Goal: Task Accomplishment & Management: Manage account settings

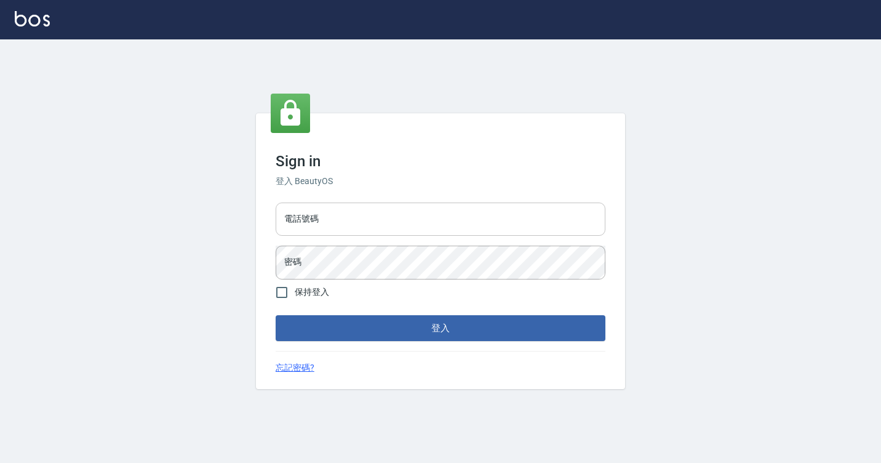
drag, startPoint x: 0, startPoint y: 0, endPoint x: 308, endPoint y: 215, distance: 375.7
click at [308, 215] on input "電話號碼" at bounding box center [441, 218] width 330 height 33
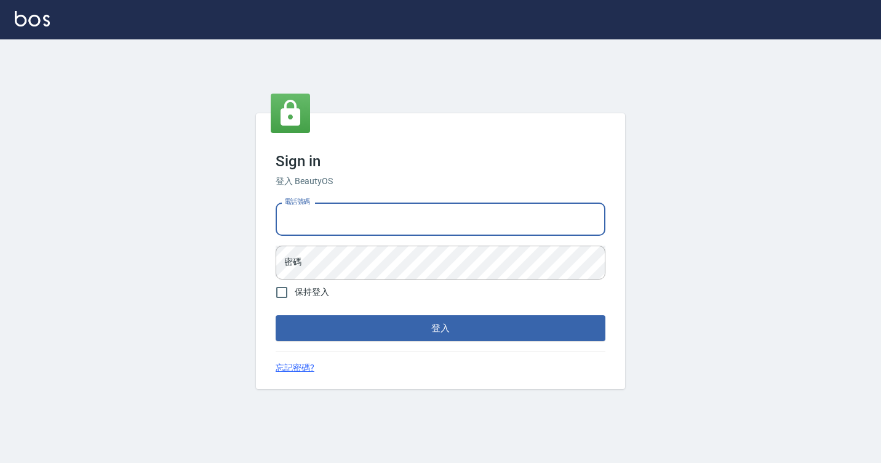
type input "7812080"
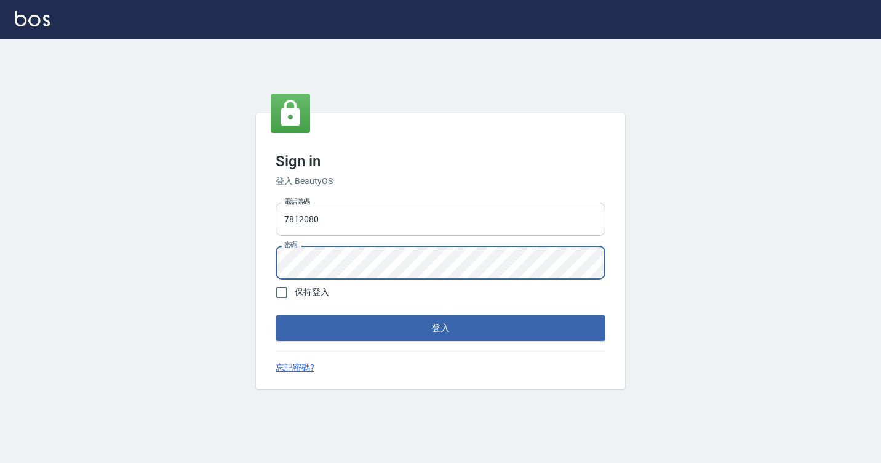
click at [276, 315] on button "登入" at bounding box center [441, 328] width 330 height 26
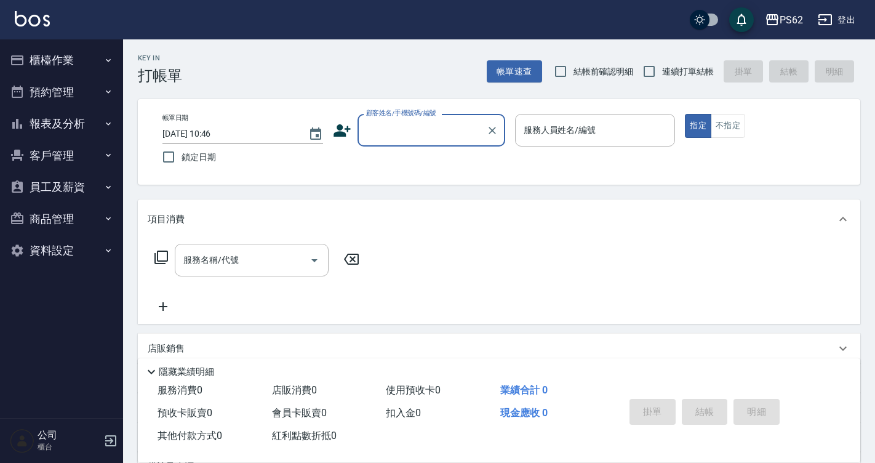
click at [23, 54] on icon "button" at bounding box center [17, 60] width 15 height 15
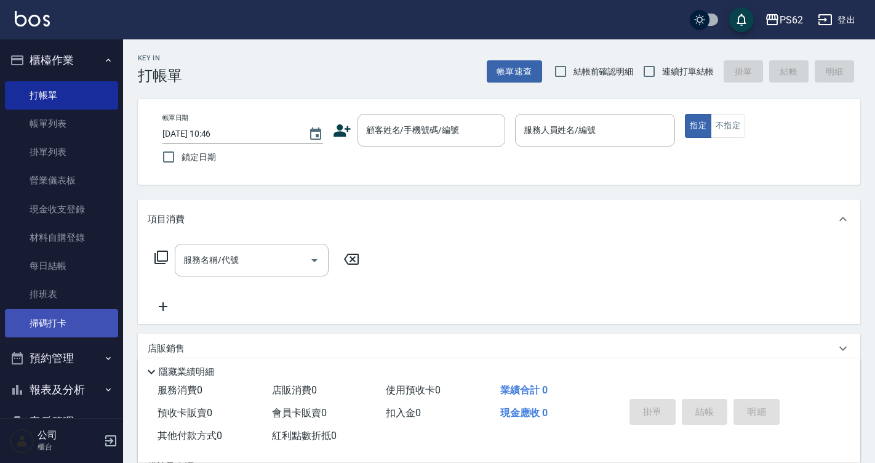
click at [34, 327] on link "掃碼打卡" at bounding box center [61, 323] width 113 height 28
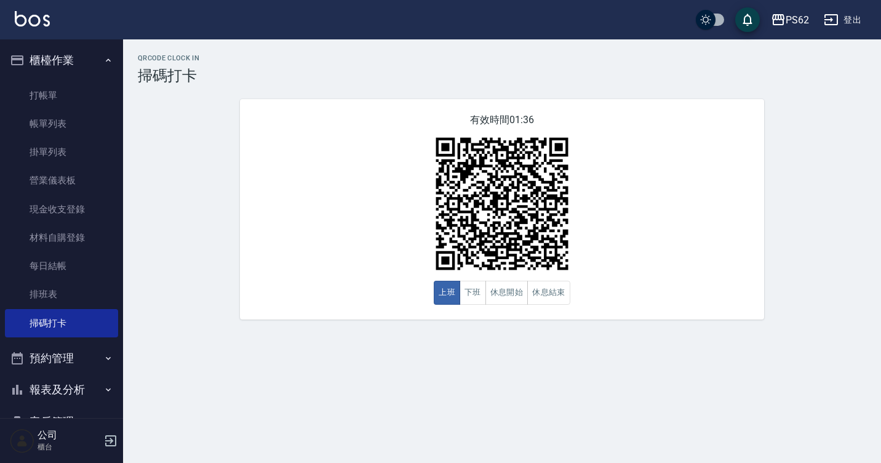
drag, startPoint x: 138, startPoint y: 248, endPoint x: 149, endPoint y: 238, distance: 14.8
click at [138, 248] on div "QRcode Clock In 掃碼打卡 有效時間 01:36 上班 下班 休息開始 休息結束" at bounding box center [502, 186] width 758 height 265
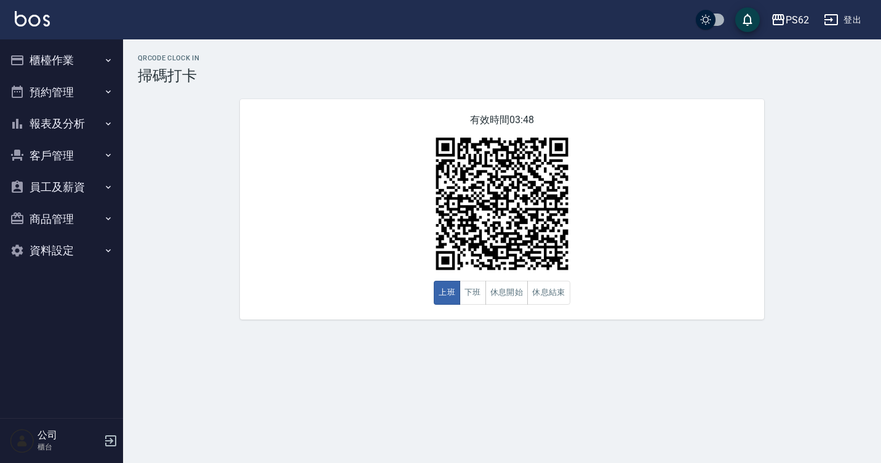
click at [38, 73] on button "櫃檯作業" at bounding box center [61, 60] width 113 height 32
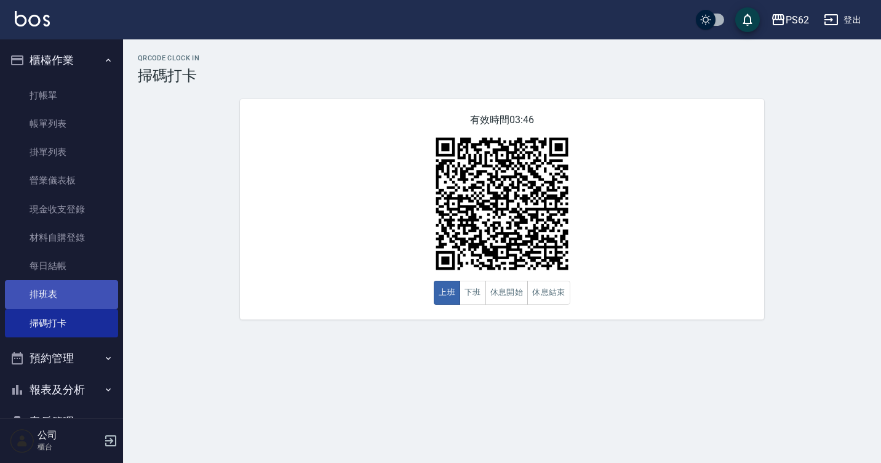
click at [45, 292] on link "排班表" at bounding box center [61, 294] width 113 height 28
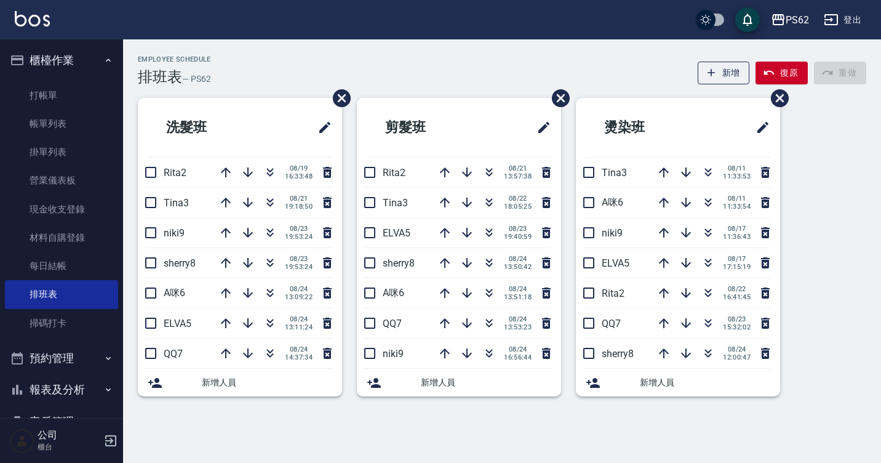
click at [90, 338] on ul "打帳單 帳單列表 掛單列表 營業儀表板 現金收支登錄 材料自購登錄 每日結帳 排班表 掃碼打卡" at bounding box center [61, 209] width 113 height 266
click at [72, 316] on link "掃碼打卡" at bounding box center [61, 323] width 113 height 28
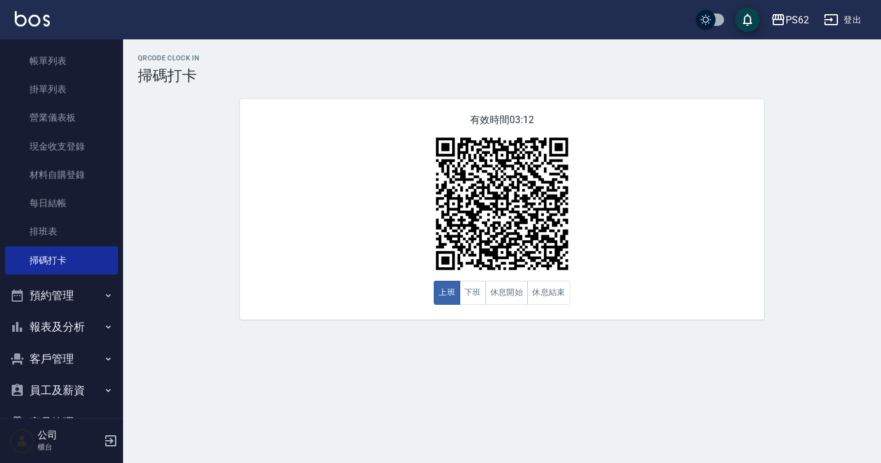
scroll to position [129, 0]
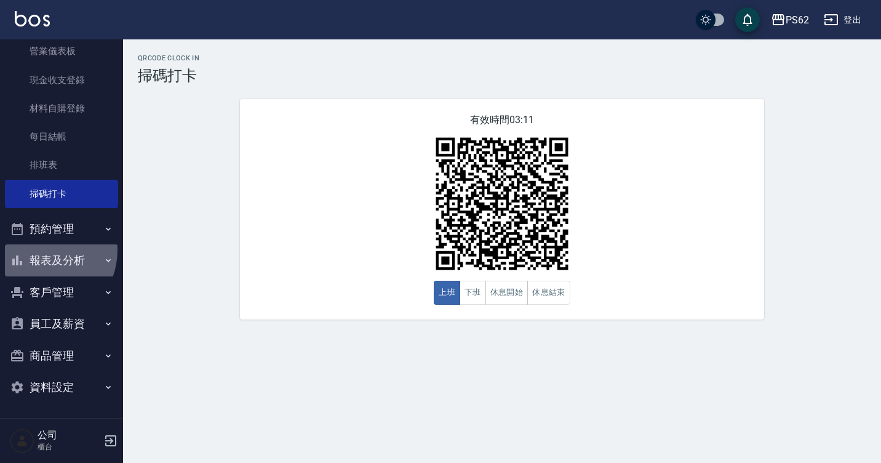
click at [39, 250] on button "報表及分析" at bounding box center [61, 260] width 113 height 32
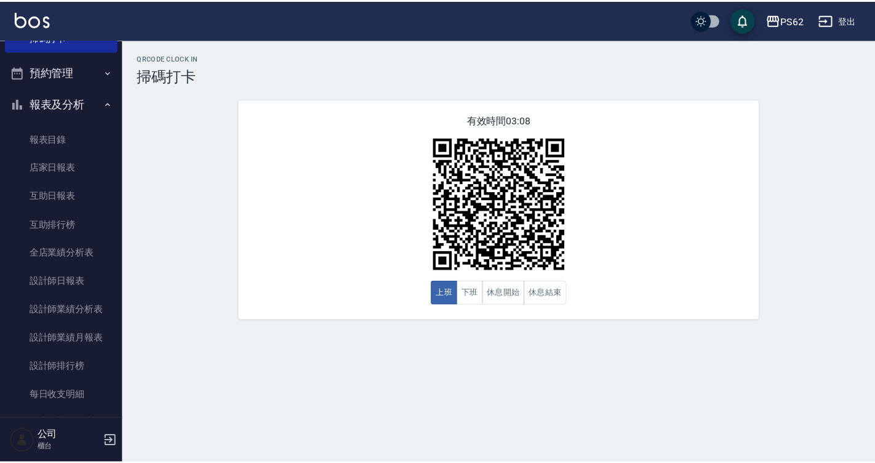
scroll to position [452, 0]
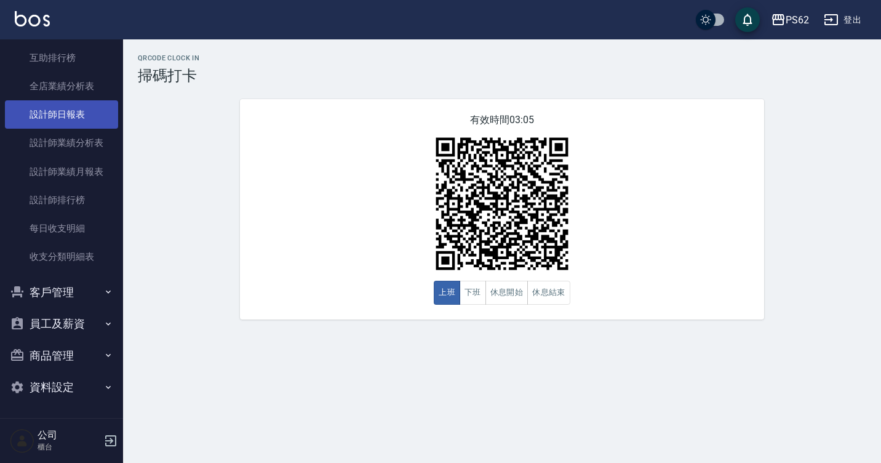
click at [79, 107] on link "設計師日報表" at bounding box center [61, 114] width 113 height 28
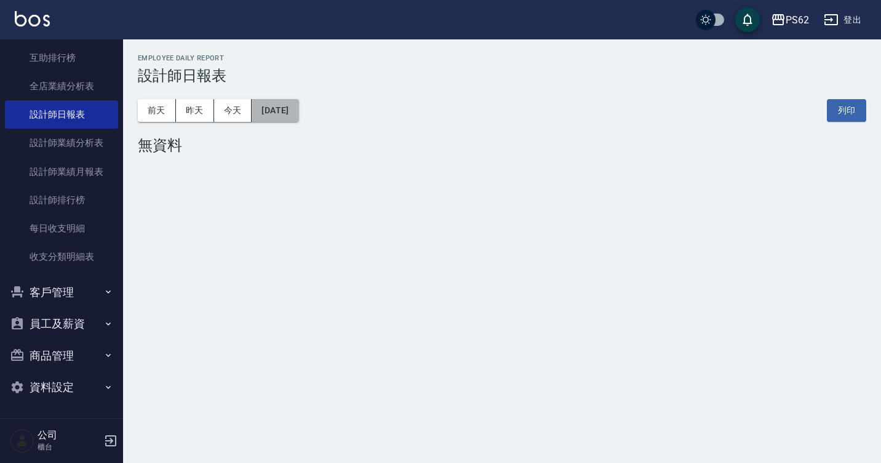
click at [282, 115] on button "[DATE]" at bounding box center [275, 110] width 47 height 23
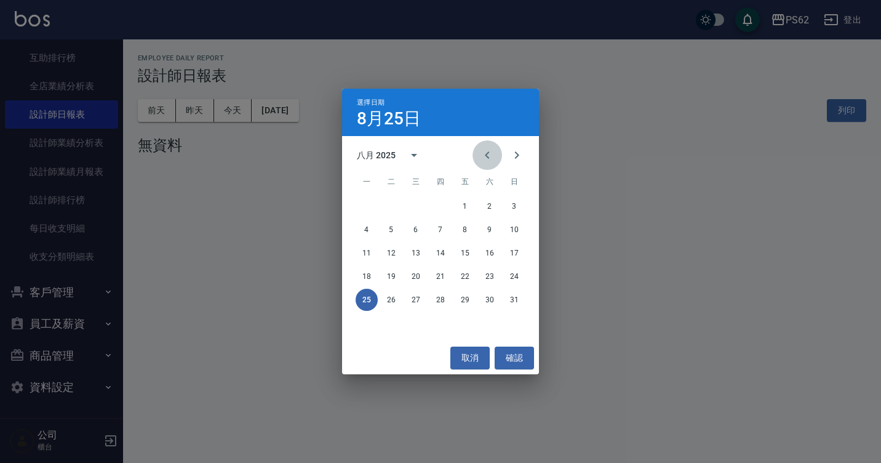
click at [489, 154] on icon "Previous month" at bounding box center [487, 155] width 15 height 15
click at [470, 276] on button "25" at bounding box center [465, 276] width 22 height 22
click at [470, 276] on div "PS62 2025-08-25 設計師日報表 列印時間： 2025-08-25-11:15 Employee Daily Report 設計師日報表 前天 昨…" at bounding box center [440, 231] width 881 height 463
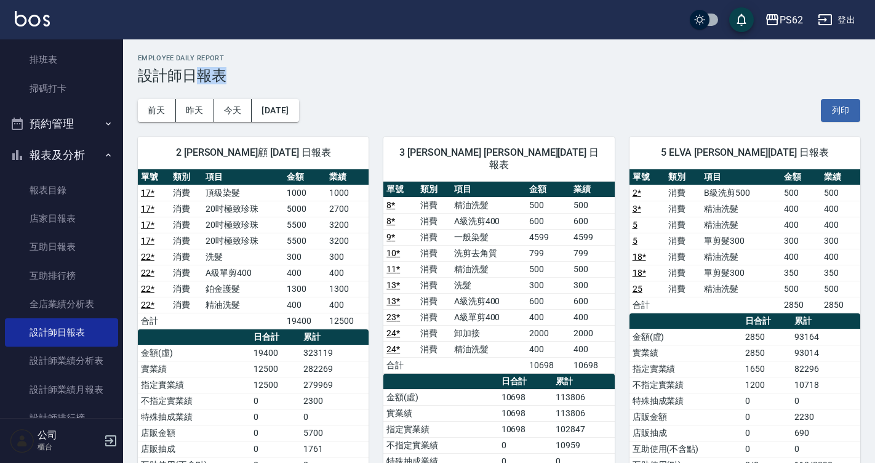
scroll to position [216, 0]
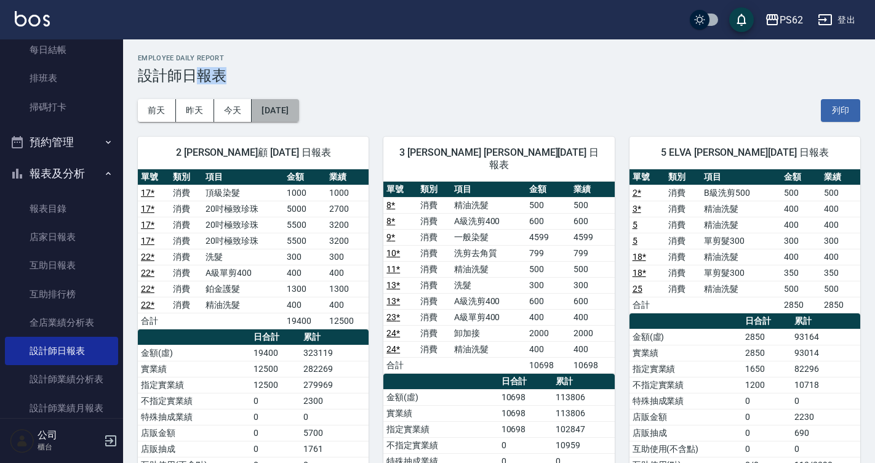
click at [295, 105] on button "2025/07/25" at bounding box center [275, 110] width 47 height 23
click at [284, 105] on button "2025/07/25" at bounding box center [275, 110] width 47 height 23
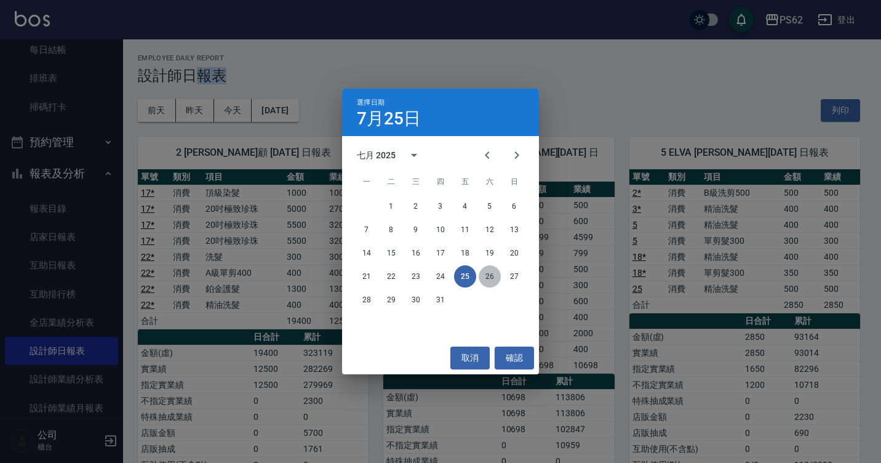
click at [485, 279] on button "26" at bounding box center [490, 276] width 22 height 22
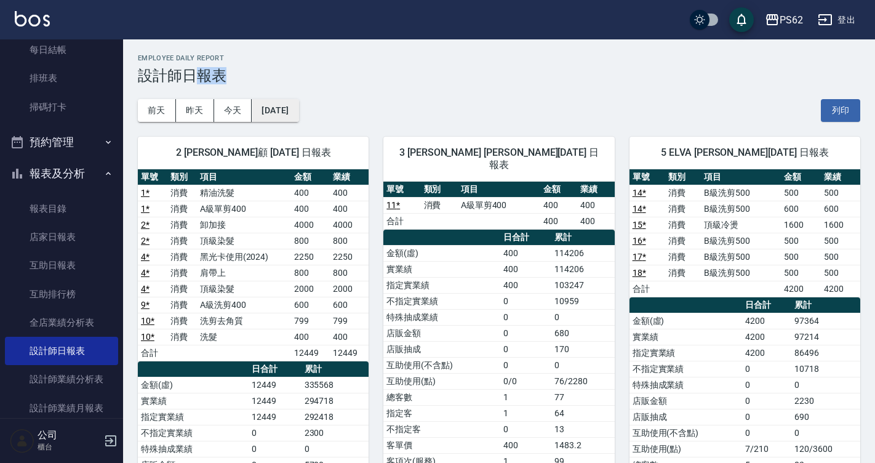
click at [298, 108] on button "2025/07/26" at bounding box center [275, 110] width 47 height 23
click at [294, 98] on div "前天 昨天 今天 2025/07/26 列印" at bounding box center [499, 110] width 722 height 52
click at [294, 100] on button "2025/07/26" at bounding box center [275, 110] width 47 height 23
click at [295, 102] on button "2025/07/26" at bounding box center [275, 110] width 47 height 23
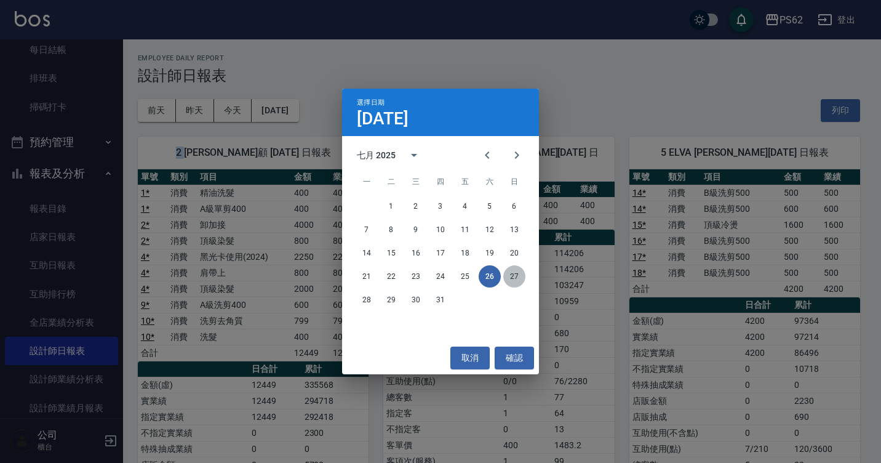
click at [517, 281] on button "27" at bounding box center [514, 276] width 22 height 22
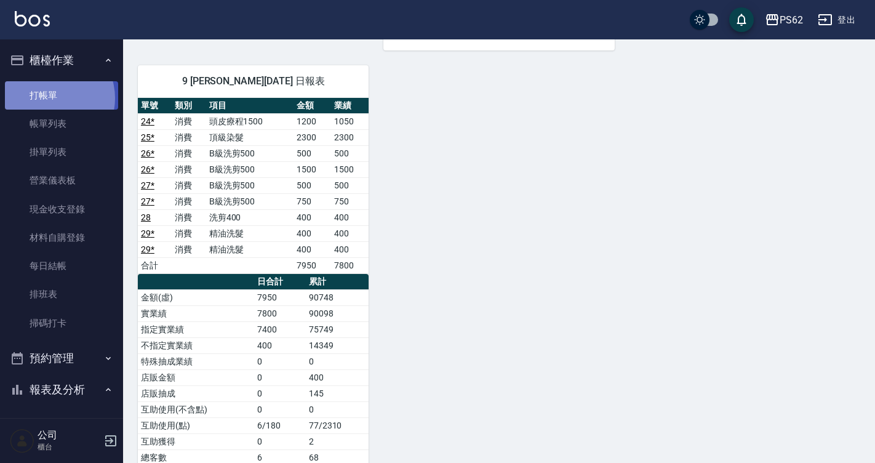
click at [49, 98] on link "打帳單" at bounding box center [61, 95] width 113 height 28
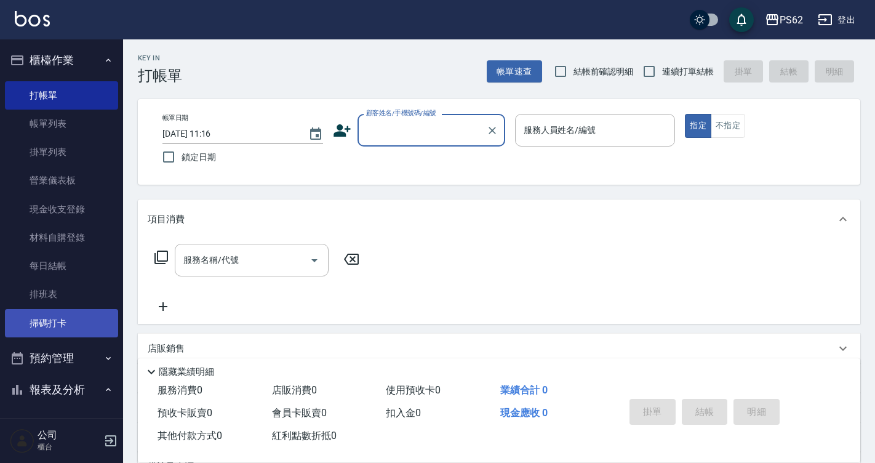
click at [89, 314] on link "掃碼打卡" at bounding box center [61, 323] width 113 height 28
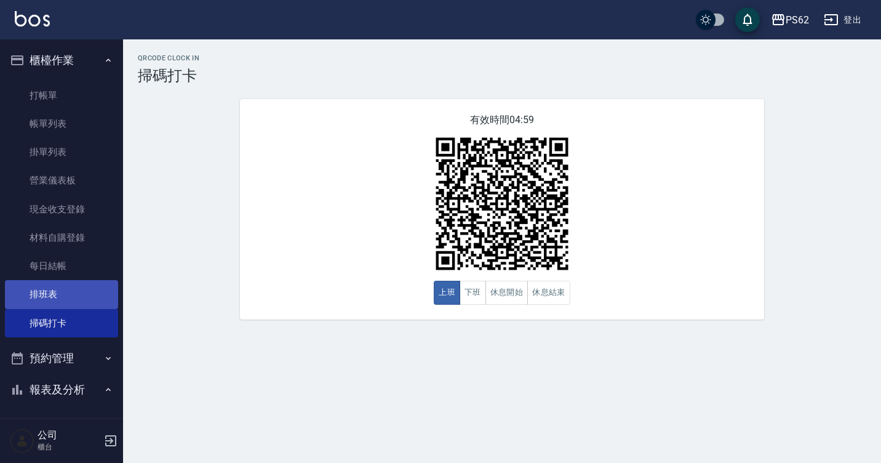
click at [56, 285] on link "排班表" at bounding box center [61, 294] width 113 height 28
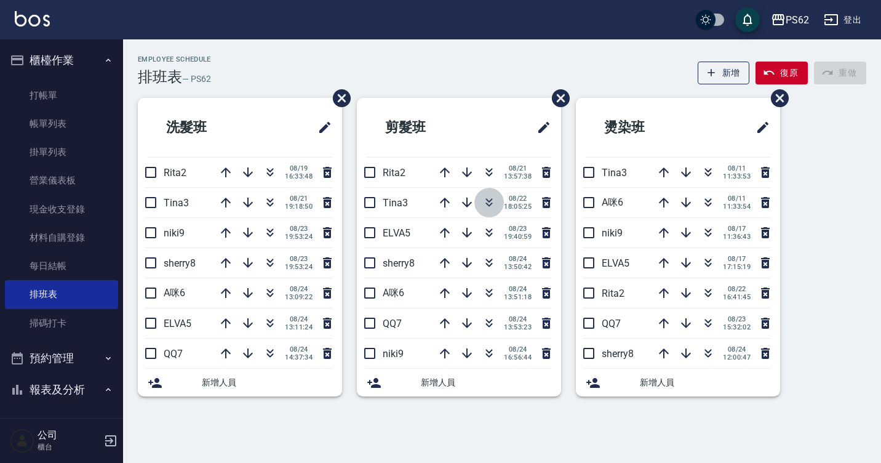
click at [488, 205] on icon "button" at bounding box center [489, 202] width 15 height 15
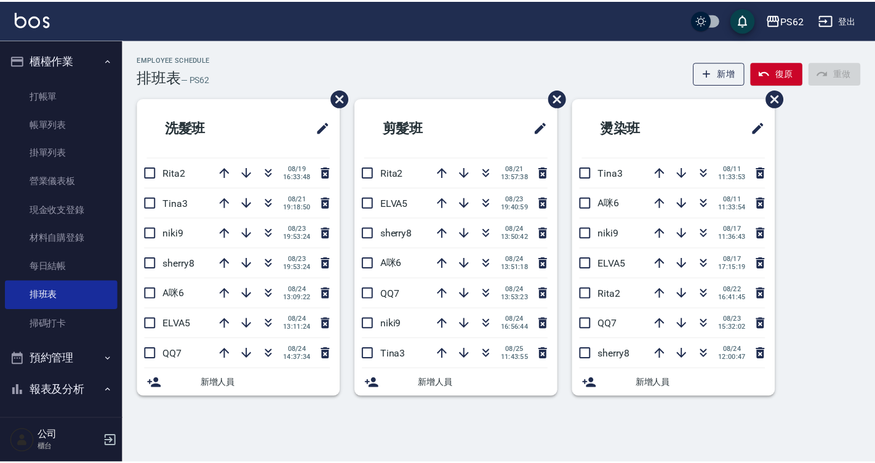
scroll to position [308, 0]
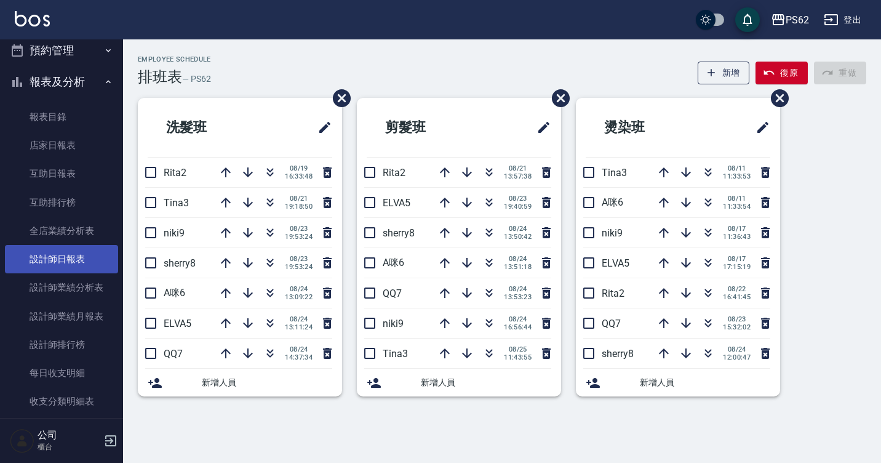
click at [94, 270] on link "設計師日報表" at bounding box center [61, 259] width 113 height 28
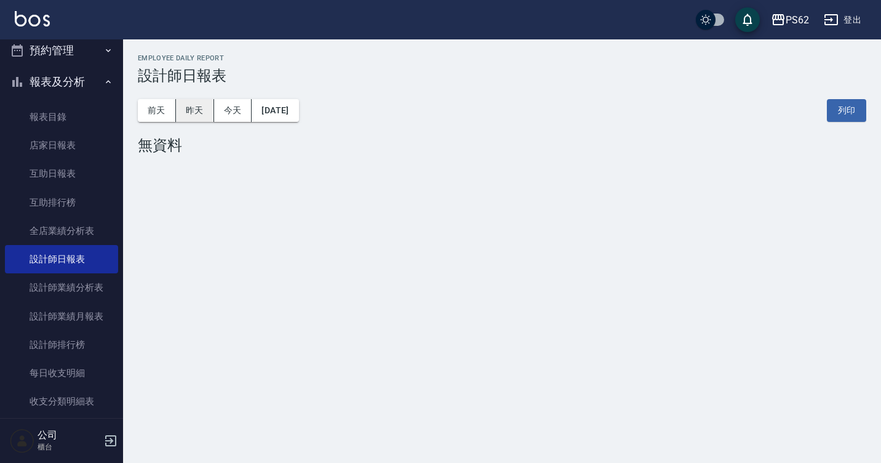
click at [209, 118] on button "昨天" at bounding box center [195, 110] width 38 height 23
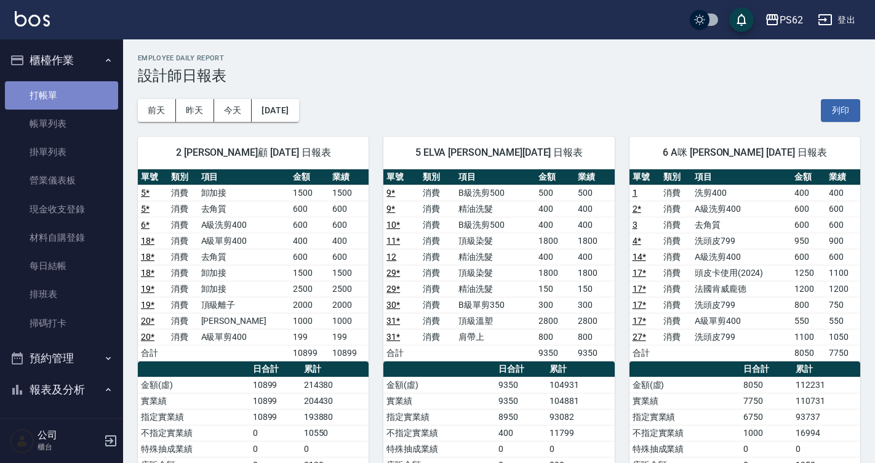
click at [65, 98] on link "打帳單" at bounding box center [61, 95] width 113 height 28
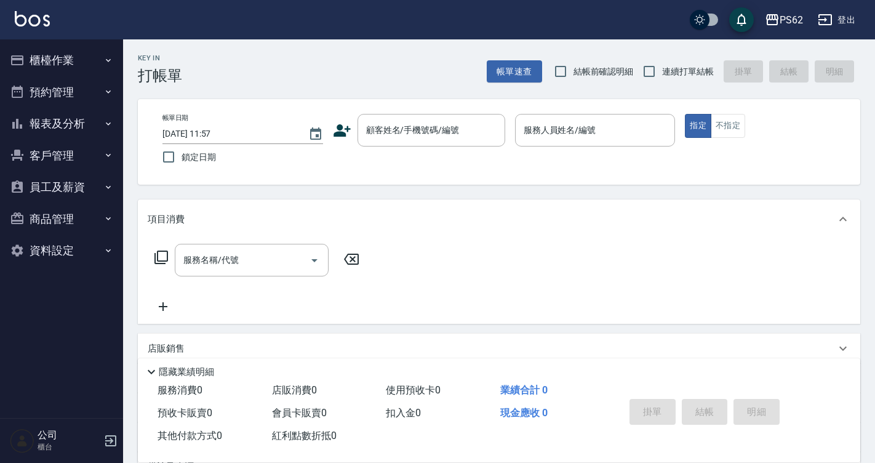
click at [75, 49] on button "櫃檯作業" at bounding box center [61, 60] width 113 height 32
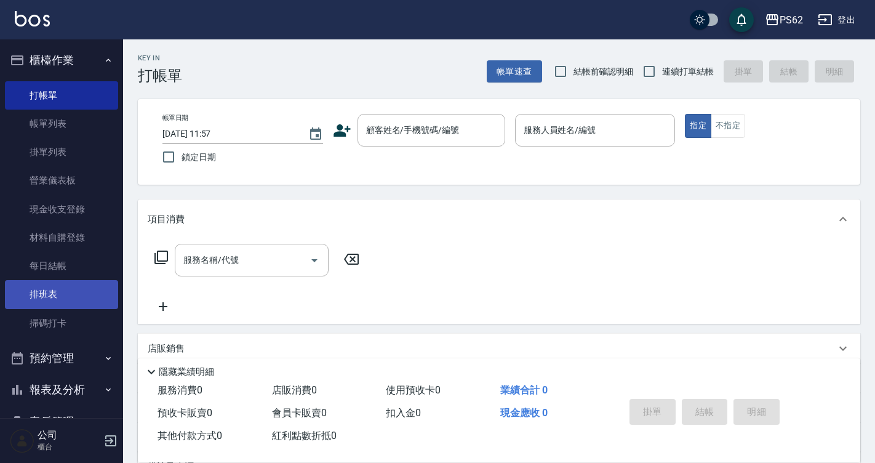
click at [76, 303] on link "排班表" at bounding box center [61, 294] width 113 height 28
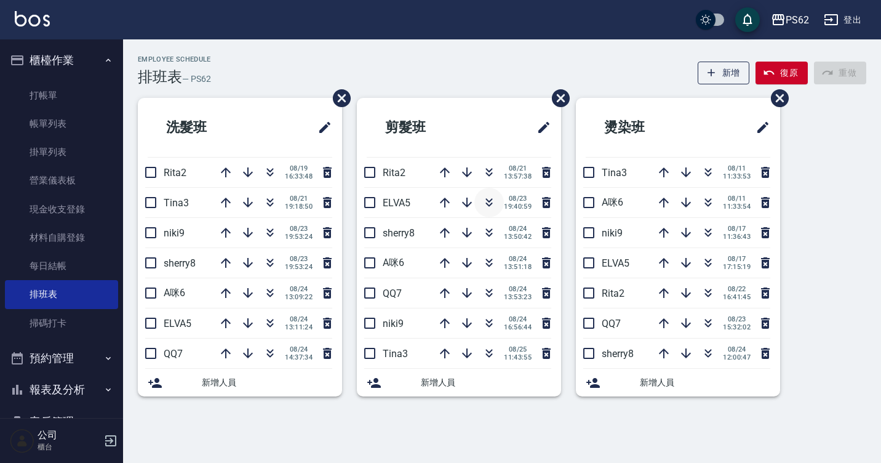
click at [490, 205] on icon "button" at bounding box center [489, 202] width 15 height 15
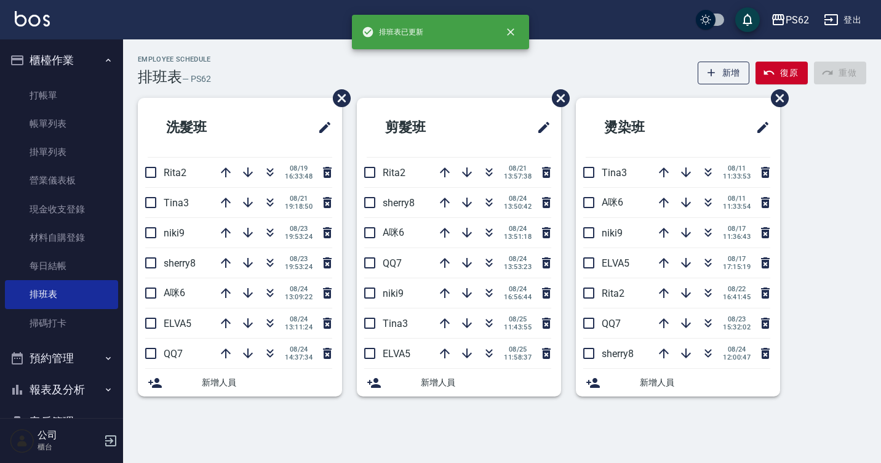
click at [506, 86] on div "Employee Schedule 排班表 — PS62 新增 復原 重做 洗髮班 Rita2 08/19 16:33:48 Tina3 08/21 19:1…" at bounding box center [502, 233] width 758 height 356
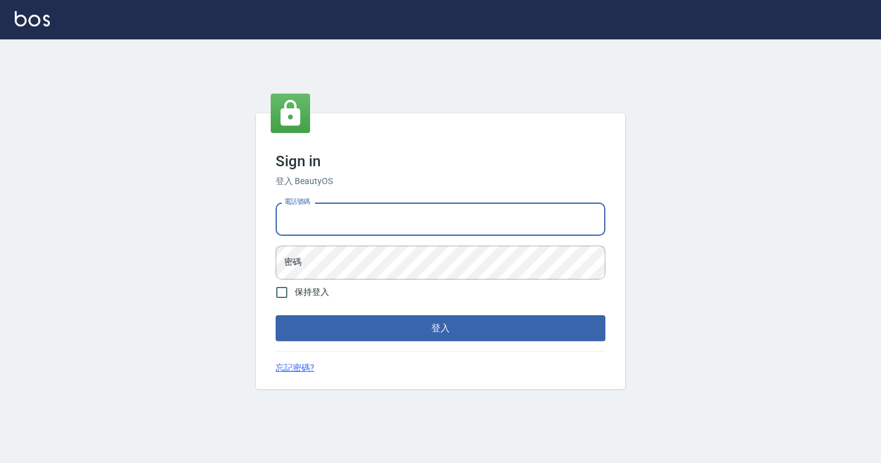
click at [338, 217] on input "電話號碼" at bounding box center [441, 218] width 330 height 33
type input "7812080"
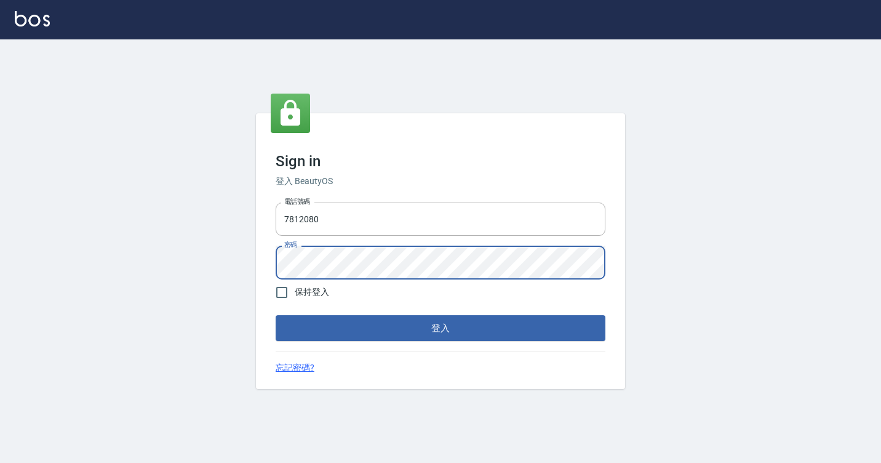
click at [276, 315] on button "登入" at bounding box center [441, 328] width 330 height 26
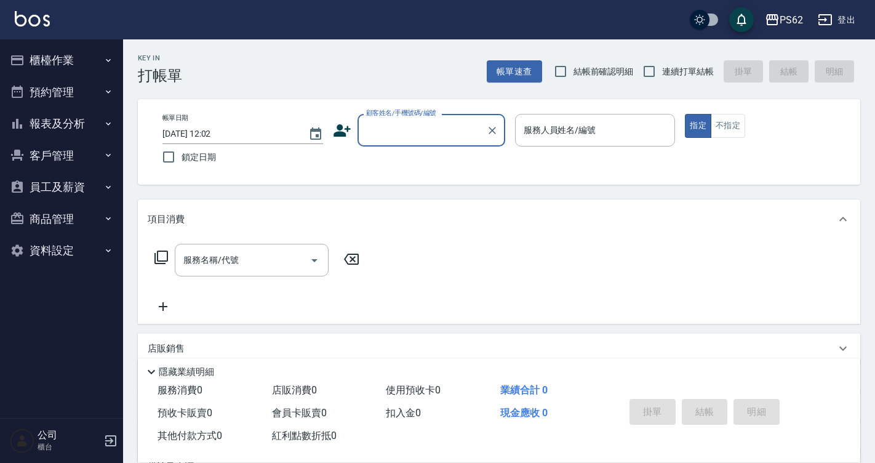
click at [79, 58] on button "櫃檯作業" at bounding box center [61, 60] width 113 height 32
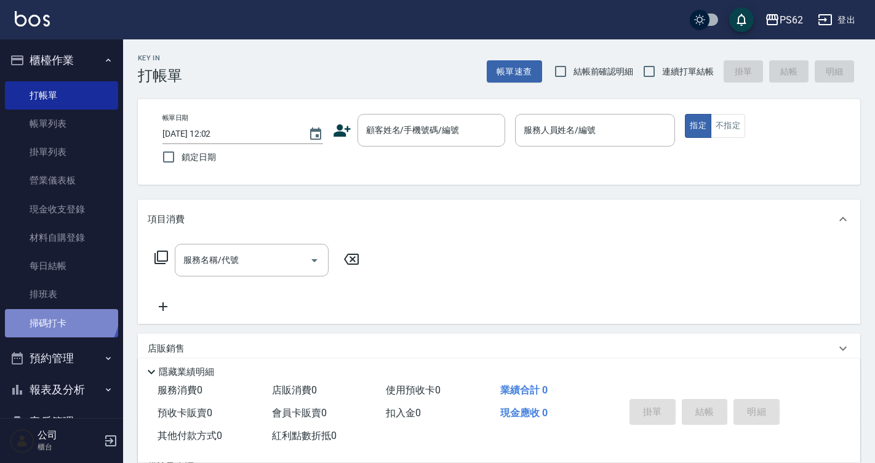
click at [59, 310] on link "掃碼打卡" at bounding box center [61, 323] width 113 height 28
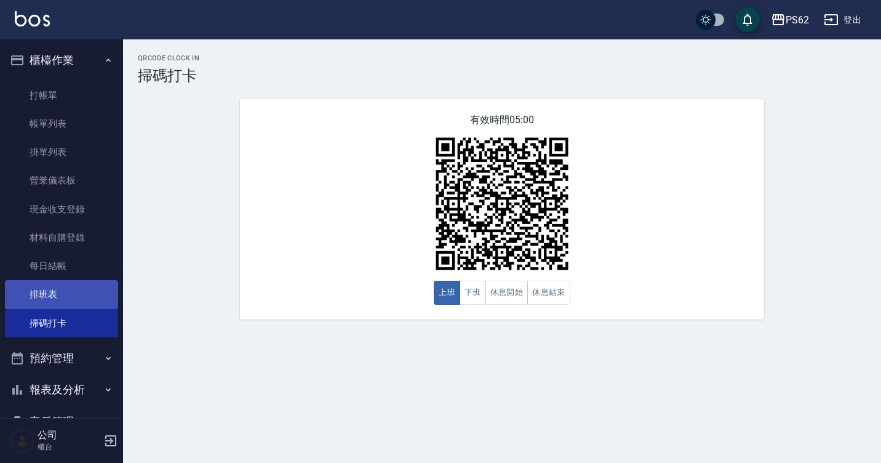
click at [79, 300] on link "排班表" at bounding box center [61, 294] width 113 height 28
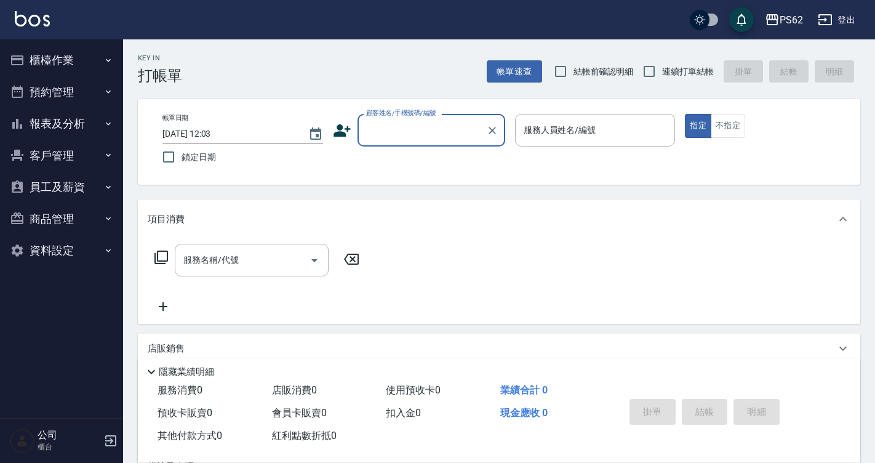
click at [84, 124] on button "報表及分析" at bounding box center [61, 124] width 113 height 32
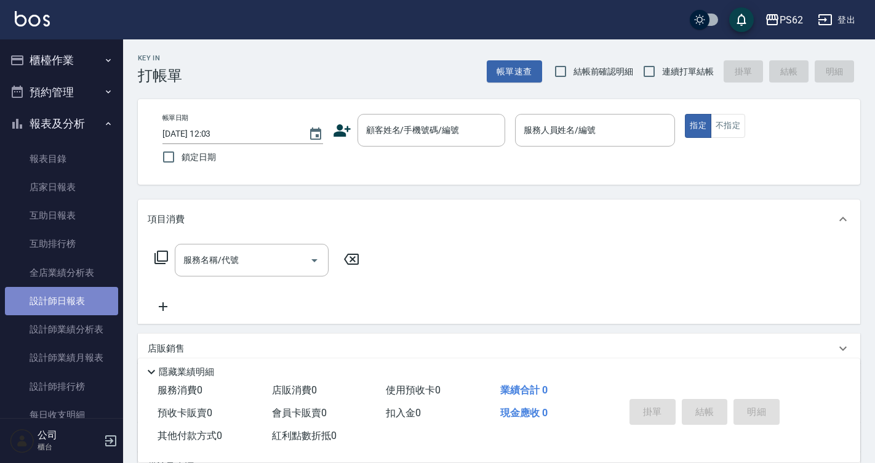
click at [65, 312] on link "設計師日報表" at bounding box center [61, 301] width 113 height 28
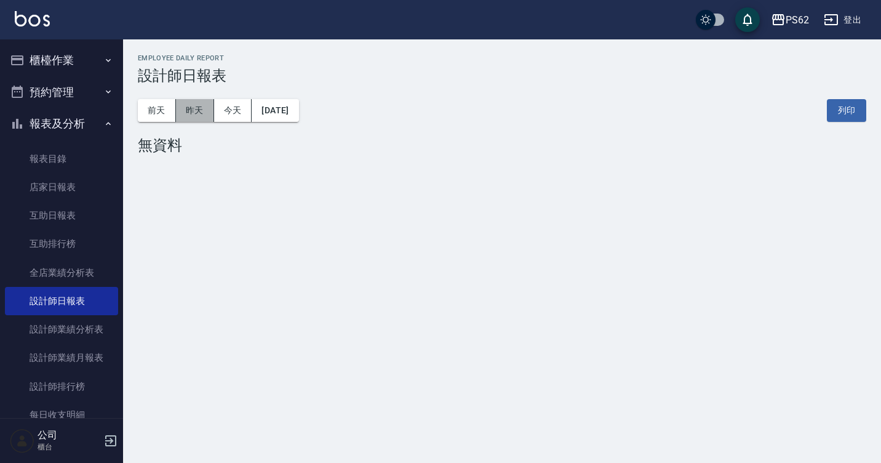
click at [198, 106] on button "昨天" at bounding box center [195, 110] width 38 height 23
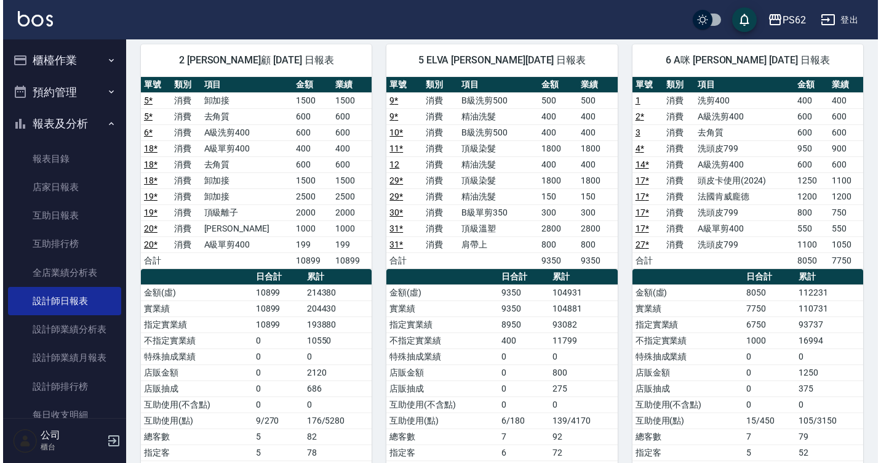
scroll to position [62, 0]
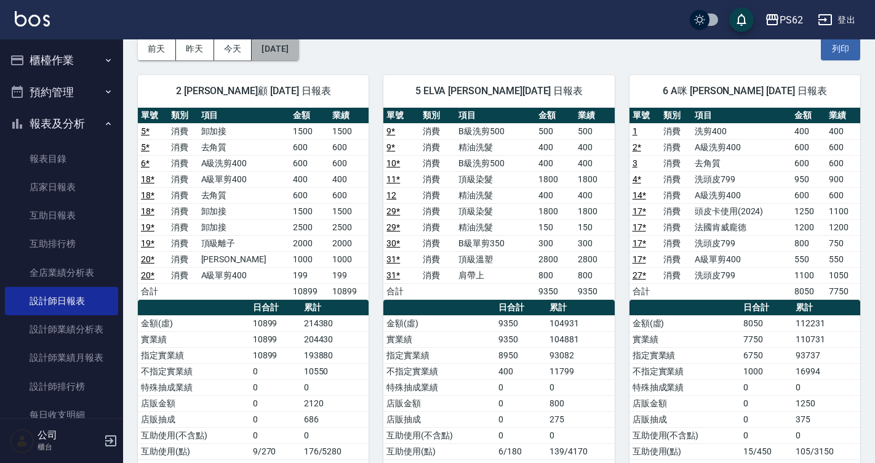
click at [289, 46] on button "[DATE]" at bounding box center [275, 49] width 47 height 23
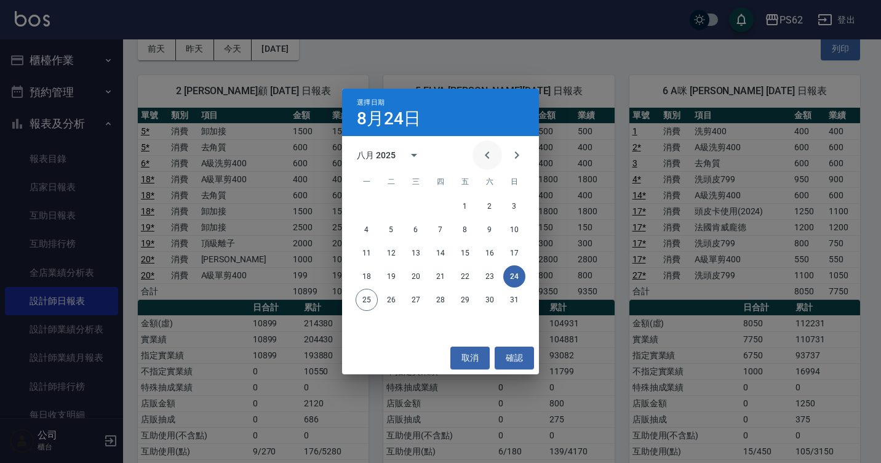
click at [484, 152] on icon "Previous month" at bounding box center [487, 155] width 15 height 15
click at [441, 278] on button "24" at bounding box center [441, 276] width 22 height 22
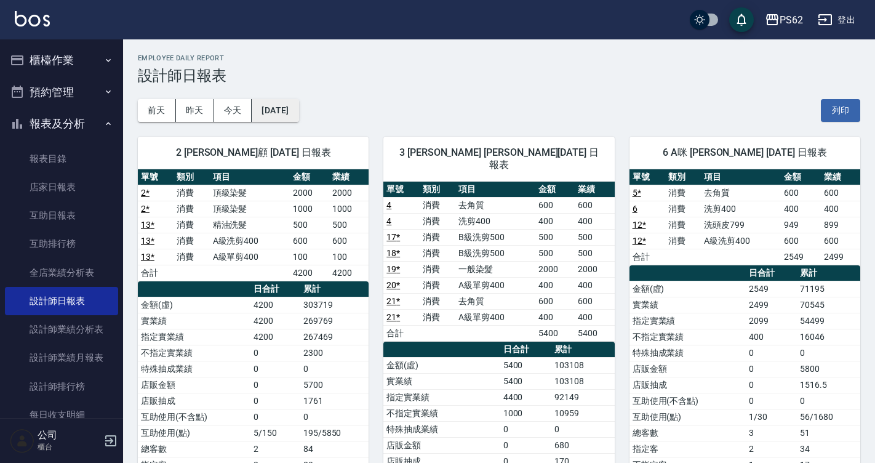
click at [276, 108] on button "[DATE]" at bounding box center [275, 110] width 47 height 23
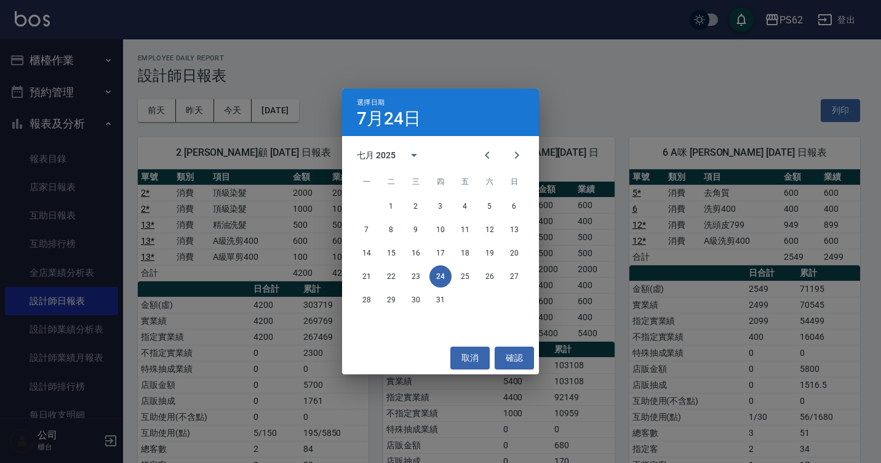
click at [247, 114] on div "選擇日期 [DATE] 七月 2025 一 二 三 四 五 六 日 1 2 3 4 5 6 7 8 9 10 11 12 13 14 15 16 17 18 …" at bounding box center [440, 231] width 881 height 463
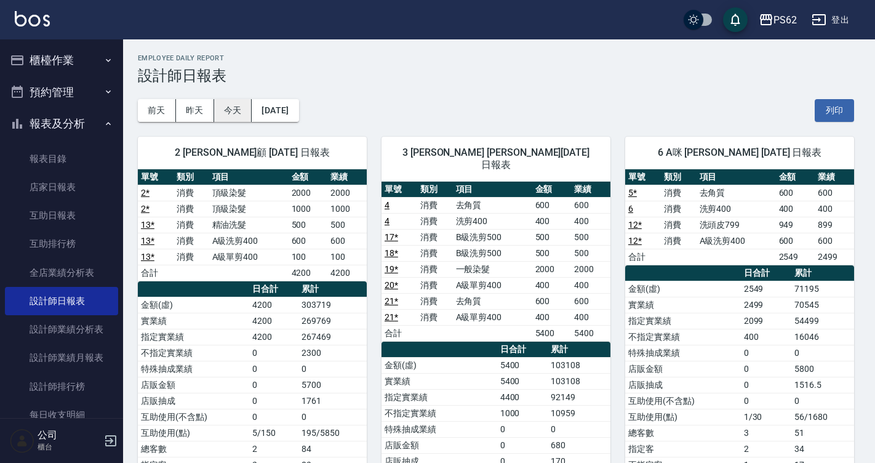
click at [241, 110] on button "今天" at bounding box center [233, 110] width 38 height 23
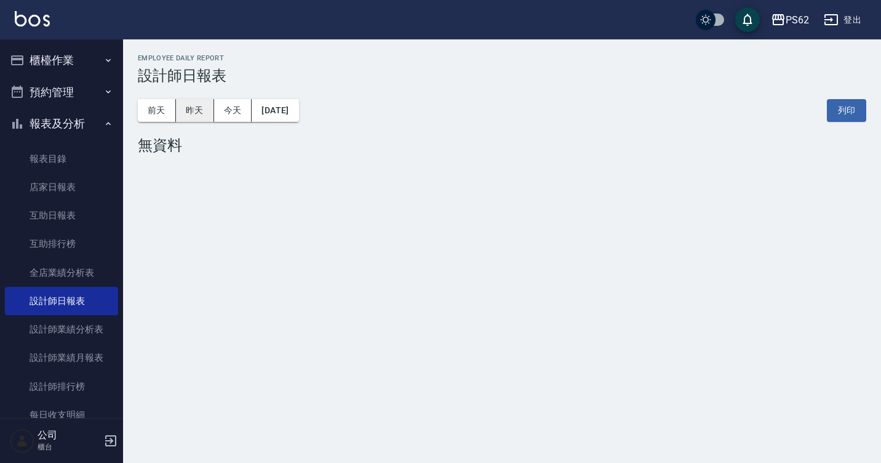
click at [206, 110] on button "昨天" at bounding box center [195, 110] width 38 height 23
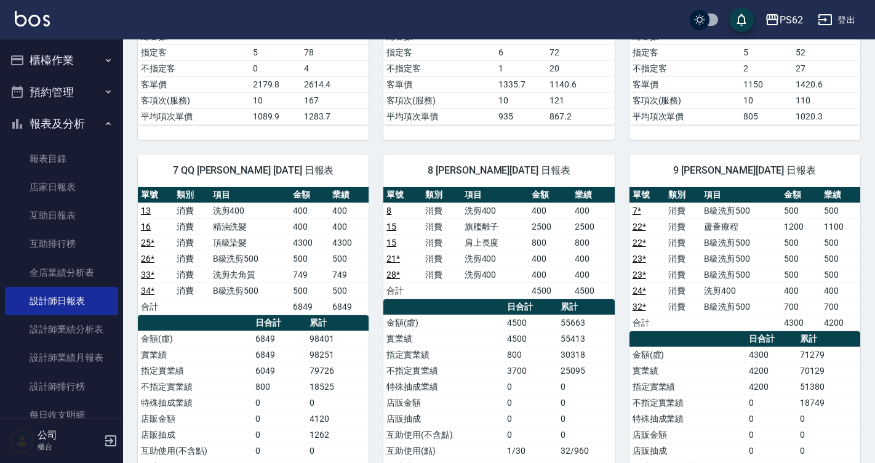
scroll to position [615, 0]
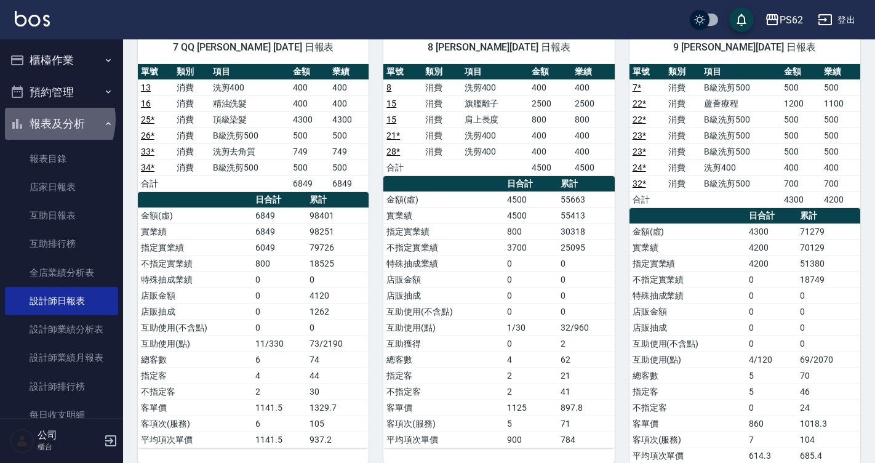
click at [44, 119] on button "報表及分析" at bounding box center [61, 124] width 113 height 32
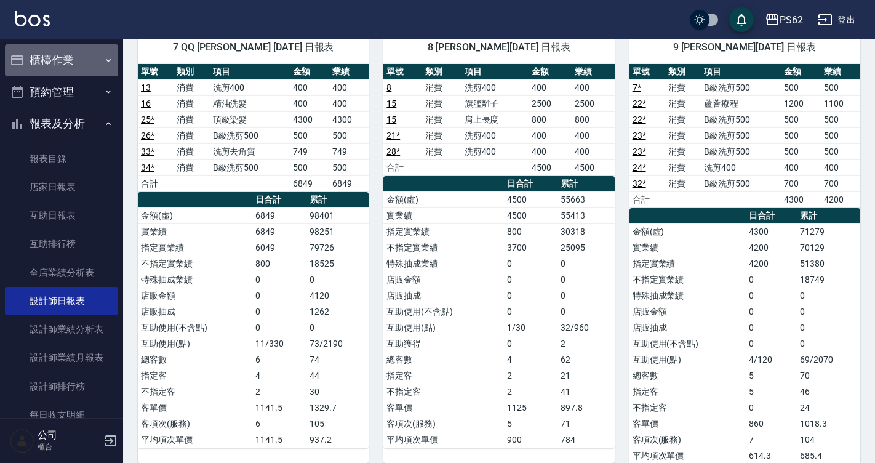
click at [67, 75] on button "櫃檯作業" at bounding box center [61, 60] width 113 height 32
click at [70, 67] on button "櫃檯作業" at bounding box center [61, 60] width 113 height 32
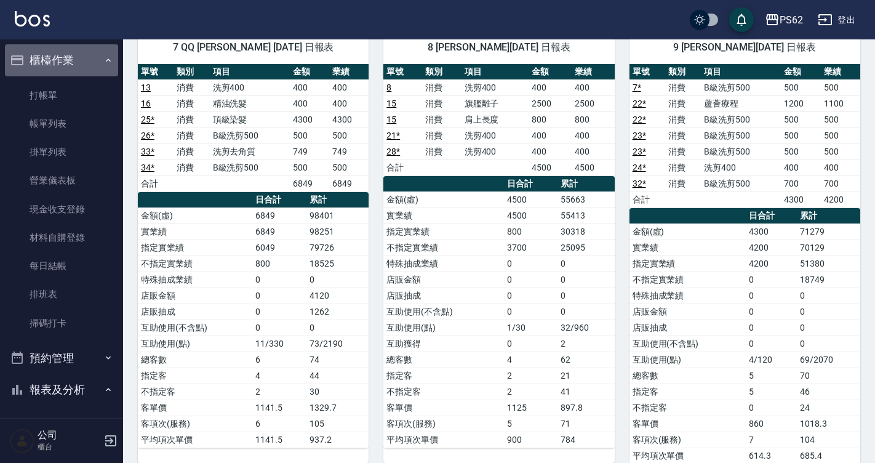
click at [70, 67] on button "櫃檯作業" at bounding box center [61, 60] width 113 height 32
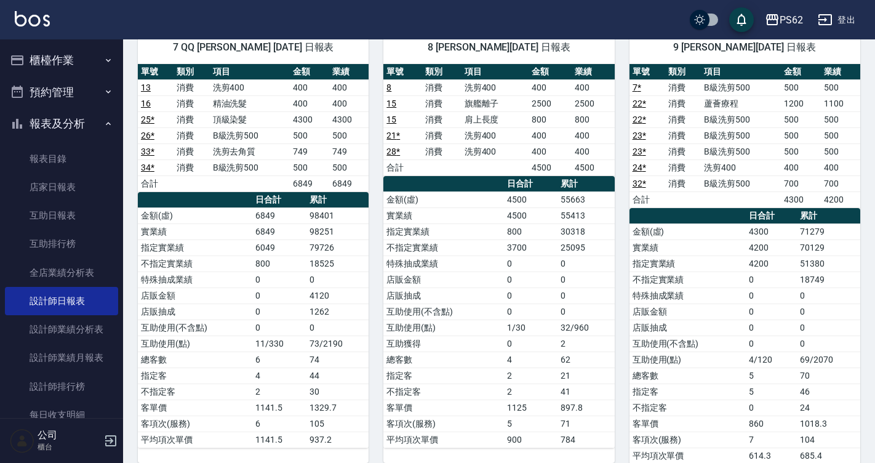
click at [65, 68] on button "櫃檯作業" at bounding box center [61, 60] width 113 height 32
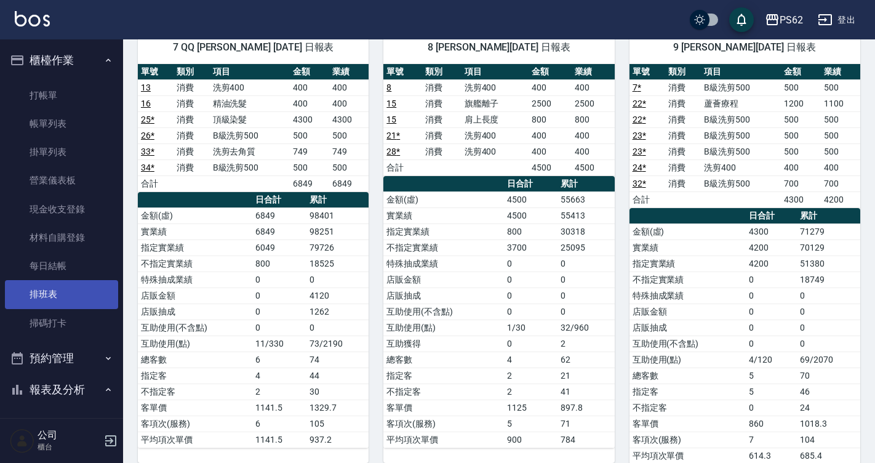
click at [51, 289] on link "排班表" at bounding box center [61, 294] width 113 height 28
